Goal: Transaction & Acquisition: Purchase product/service

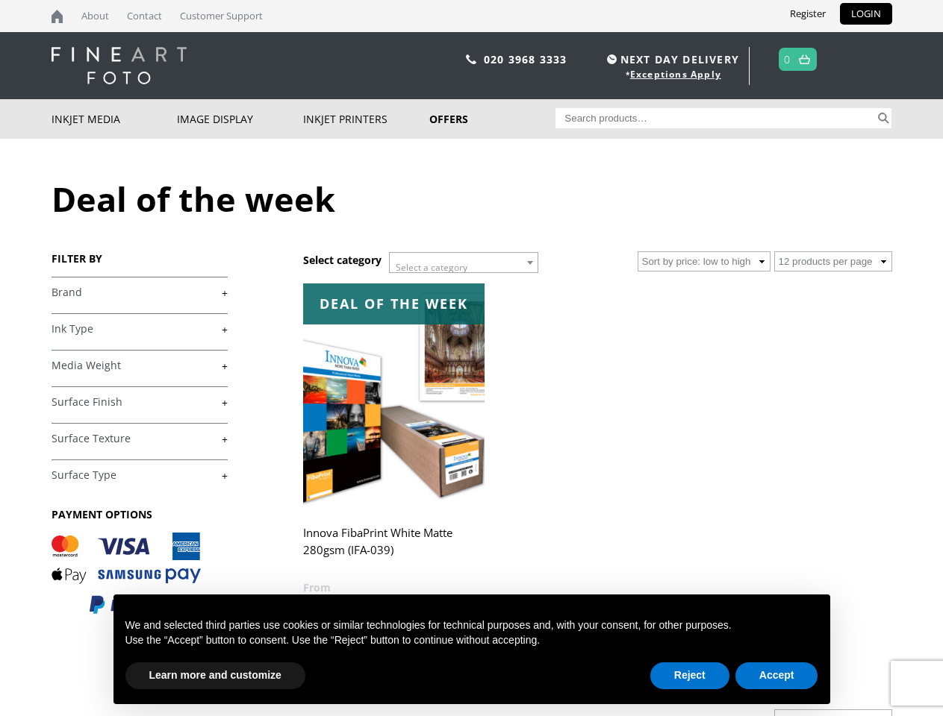
click at [463, 263] on span "Select a category" at bounding box center [432, 267] width 72 height 13
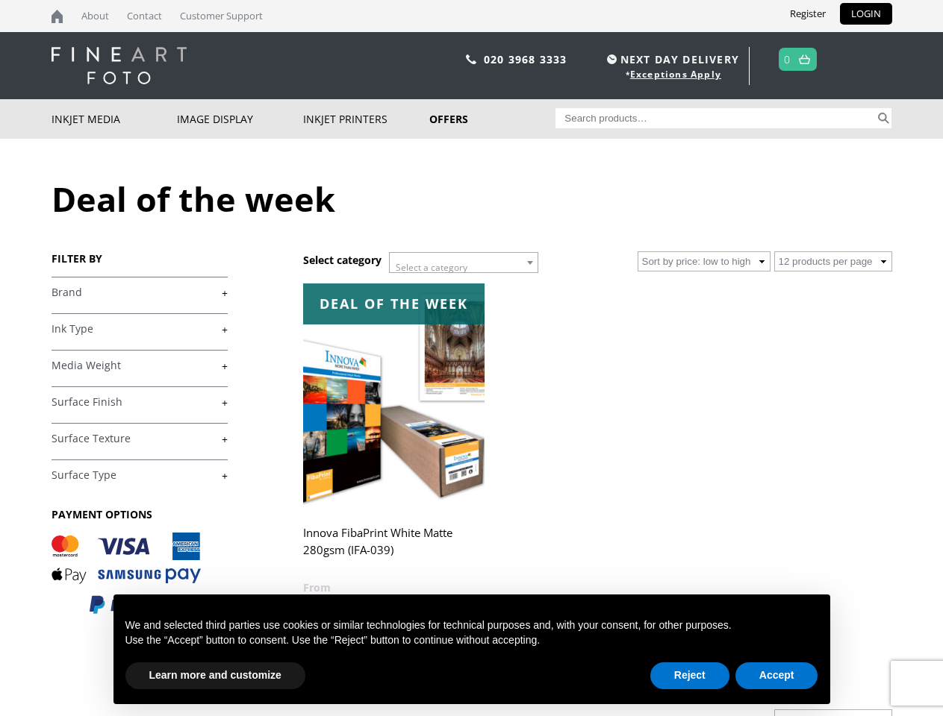
click at [919, 558] on body "NEXT DAY DELIVERY * Exceptions Apply About Contact Customer Support Register LO…" at bounding box center [471, 358] width 943 height 716
